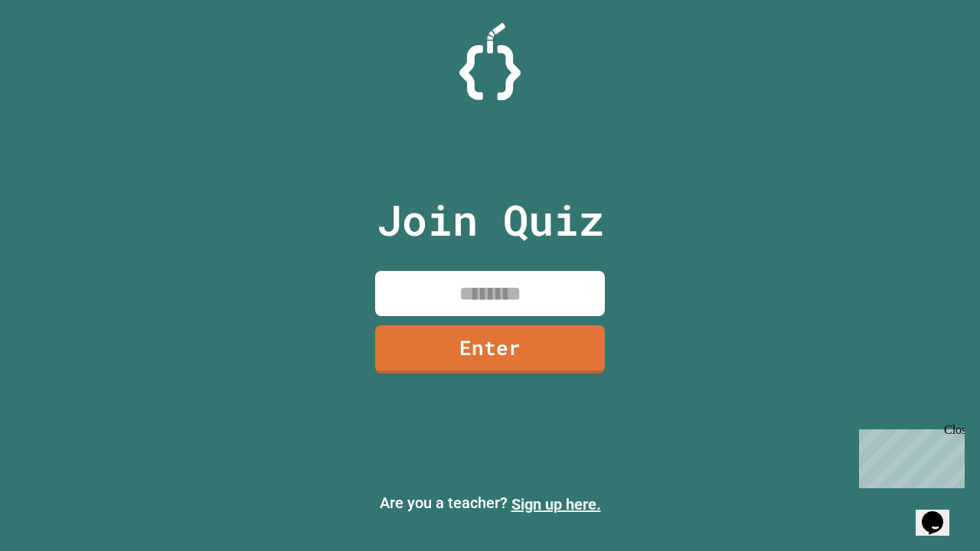
click at [556, 504] on link "Sign up here." at bounding box center [556, 504] width 90 height 18
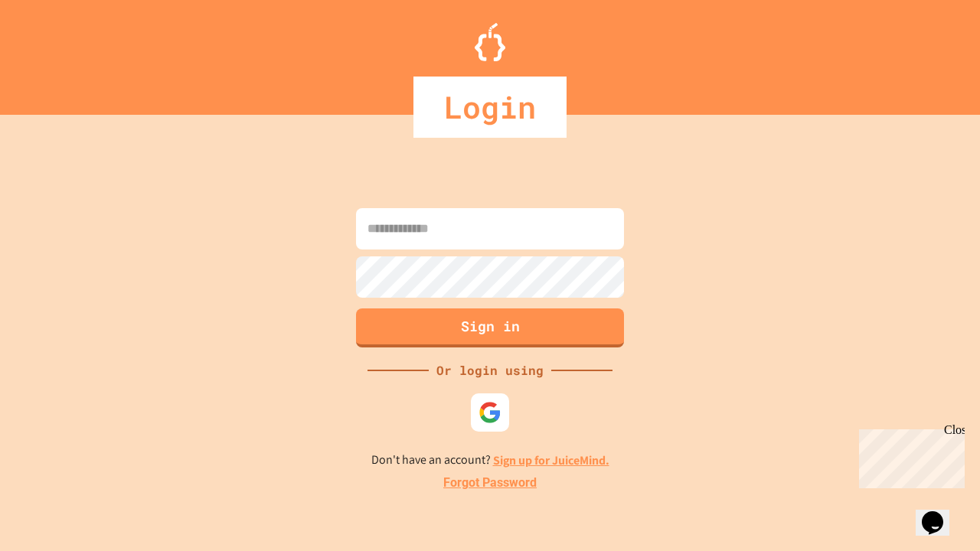
type input "*****"
